Goal: Task Accomplishment & Management: Complete application form

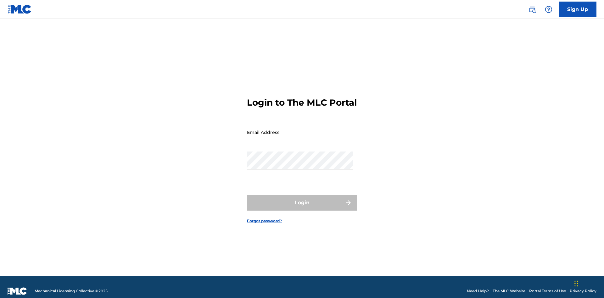
scroll to position [8, 0]
click at [300, 129] on input "Email Address" at bounding box center [300, 132] width 106 height 18
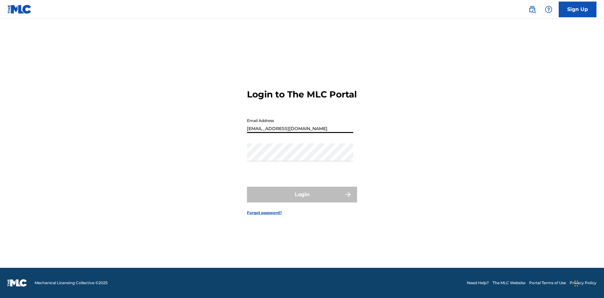
type input "Duke.McTesterson@gmail.com"
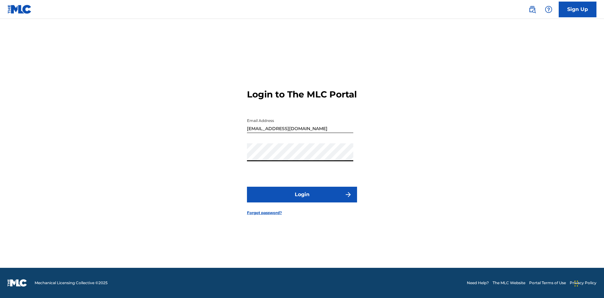
click at [302, 200] on button "Login" at bounding box center [302, 195] width 110 height 16
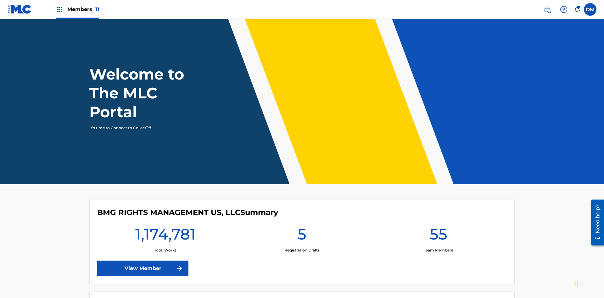
click at [77, 9] on span "Members 11" at bounding box center [83, 9] width 32 height 7
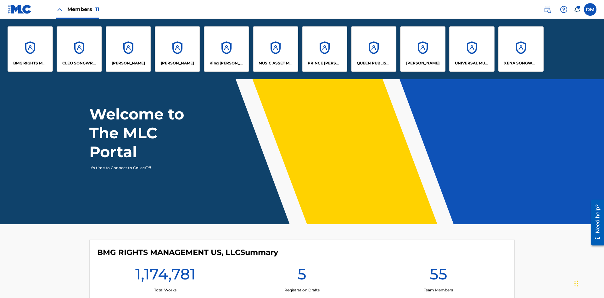
click at [472, 63] on p "UNIVERSAL MUSIC PUB GROUP" at bounding box center [472, 63] width 34 height 6
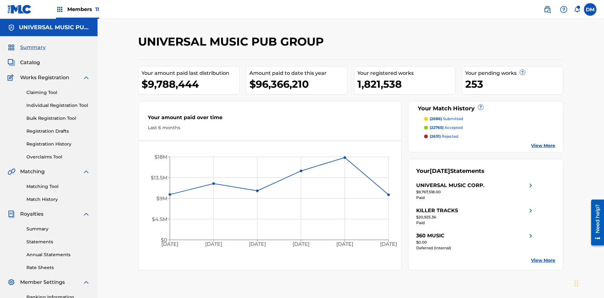
click at [58, 102] on link "Individual Registration Tool" at bounding box center [58, 105] width 64 height 7
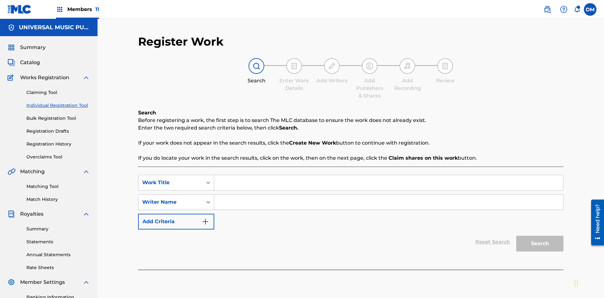
scroll to position [92, 0]
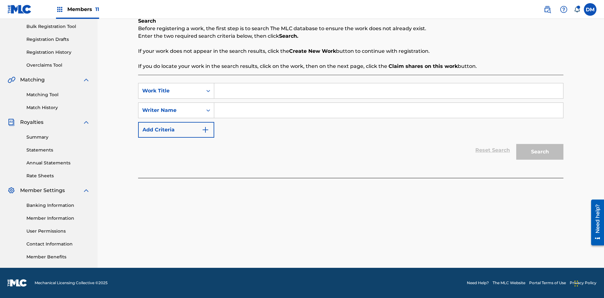
click at [388, 91] on input "Search Form" at bounding box center [388, 90] width 349 height 15
type input "Single Registered Work"
click at [388, 110] on input "Search Form" at bounding box center [388, 110] width 349 height 15
type input "QWERTYUIOP"
click at [540, 152] on button "Search" at bounding box center [539, 152] width 47 height 16
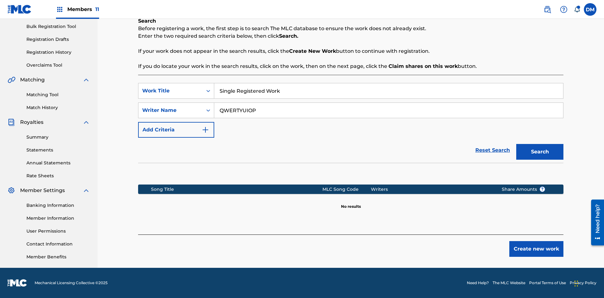
click at [536, 249] on button "Create new work" at bounding box center [536, 249] width 54 height 16
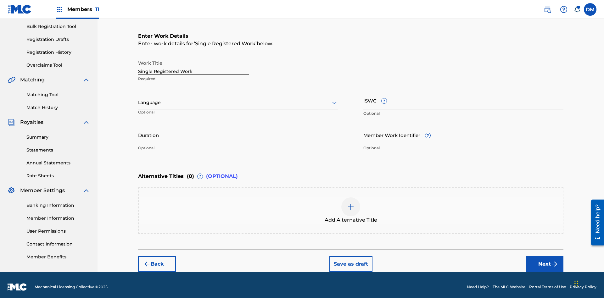
click at [350, 260] on button "Save as draft" at bounding box center [350, 264] width 43 height 16
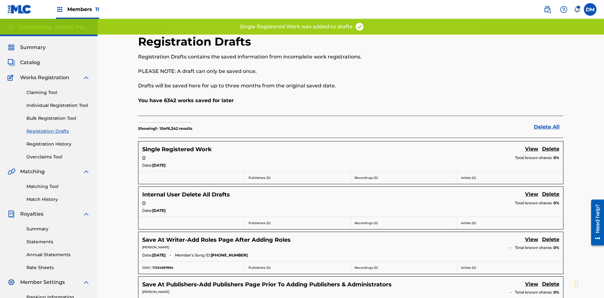
click at [550, 145] on link "Delete" at bounding box center [550, 149] width 17 height 8
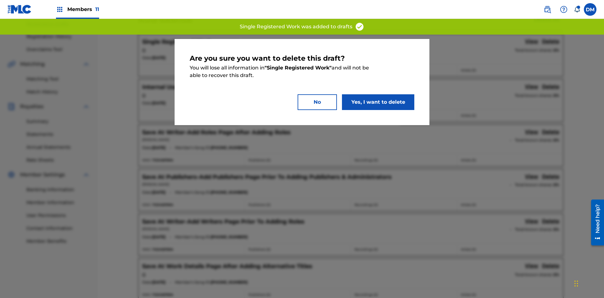
click at [378, 102] on button "Yes, I want to delete" at bounding box center [378, 102] width 72 height 16
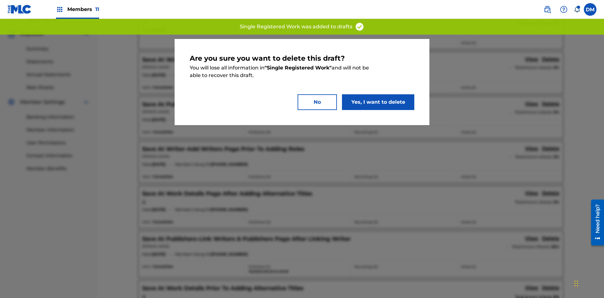
scroll to position [92, 0]
